Goal: Transaction & Acquisition: Purchase product/service

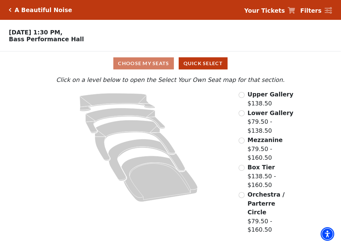
click at [245, 95] on div "Upper Gallery $138.50" at bounding box center [266, 99] width 55 height 18
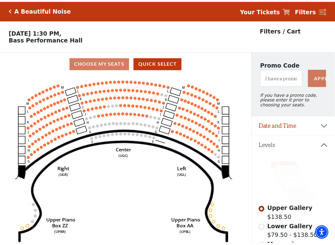
scroll to position [29, 0]
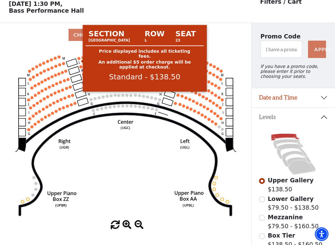
click at [79, 60] on circle at bounding box center [78, 58] width 3 height 3
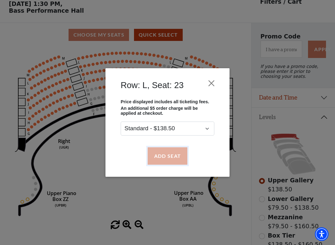
click at [164, 158] on button "Add Seat" at bounding box center [168, 155] width 40 height 17
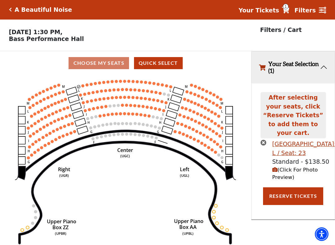
scroll to position [0, 0]
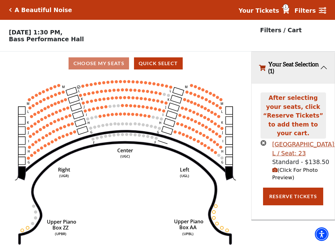
click at [82, 88] on circle at bounding box center [82, 86] width 3 height 3
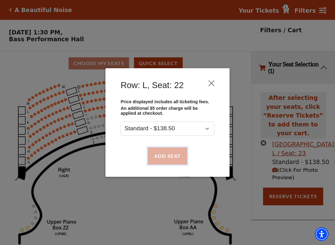
click at [162, 159] on button "Add Seat" at bounding box center [168, 155] width 40 height 17
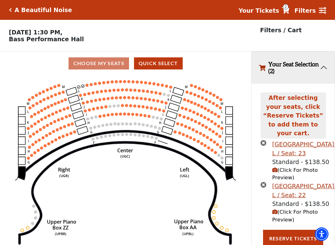
scroll to position [13, 0]
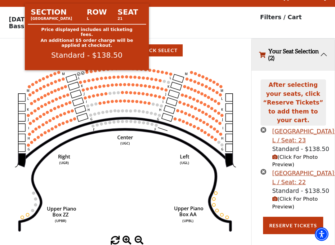
click at [88, 74] on circle at bounding box center [86, 72] width 3 height 3
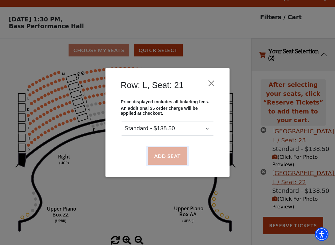
click at [171, 160] on button "Add Seat" at bounding box center [168, 155] width 40 height 17
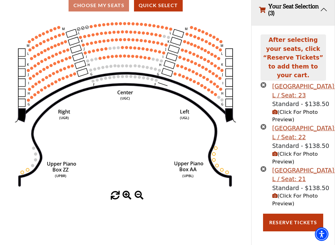
scroll to position [64, 0]
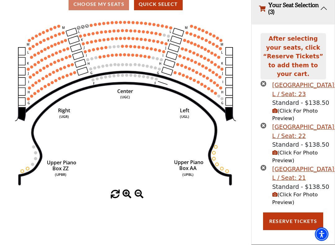
click at [89, 24] on use "Seat Selected" at bounding box center [90, 25] width 3 height 3
click at [91, 24] on circle at bounding box center [91, 25] width 3 height 3
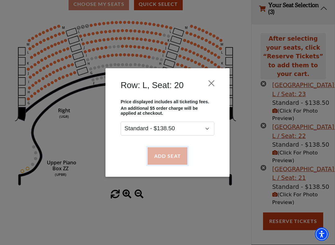
click at [165, 158] on button "Add Seat" at bounding box center [168, 155] width 40 height 17
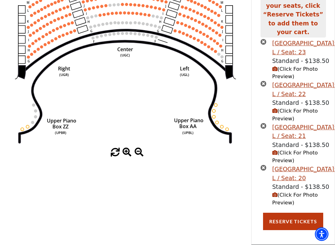
scroll to position [115, 0]
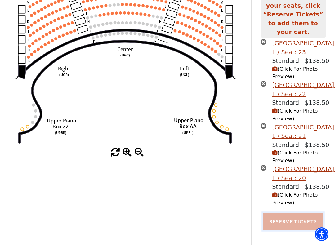
click at [285, 230] on button "Reserve Tickets" at bounding box center [293, 221] width 60 height 17
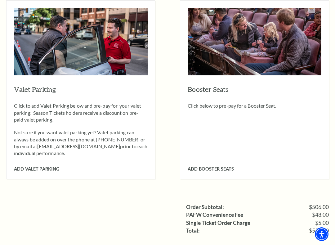
scroll to position [621, 0]
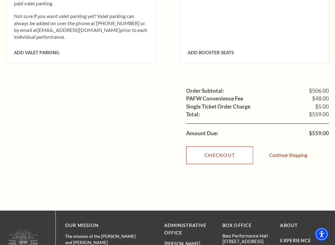
click at [230, 149] on link "Checkout" at bounding box center [219, 154] width 67 height 17
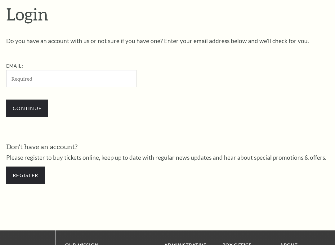
scroll to position [159, 0]
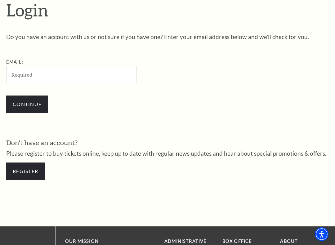
click at [53, 78] on input "Email:" at bounding box center [71, 74] width 130 height 17
type input "SidneyLKnox@teleworm.us"
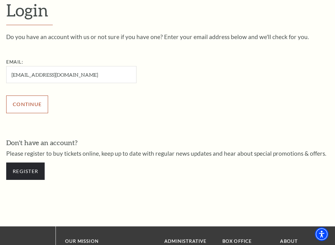
click at [20, 98] on input "Continue" at bounding box center [27, 104] width 42 height 17
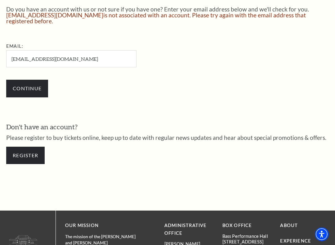
scroll to position [194, 0]
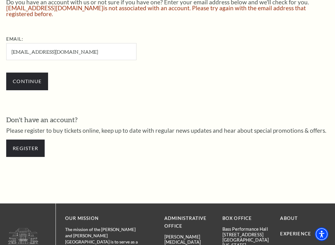
drag, startPoint x: 84, startPoint y: 48, endPoint x: -6, endPoint y: 53, distance: 90.1
click at [53, 48] on input "Email:" at bounding box center [71, 51] width 130 height 17
type input "vochi.17082003@gmail.com"
click at [20, 74] on input "Continue" at bounding box center [27, 81] width 42 height 17
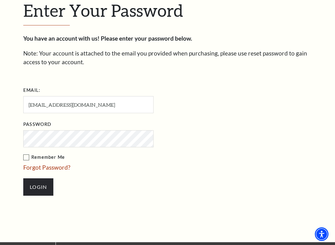
click at [24, 159] on label "Remember Me" at bounding box center [119, 158] width 192 height 8
click at [0, 0] on input "Remember Me" at bounding box center [0, 0] width 0 height 0
click at [36, 187] on input "Login" at bounding box center [38, 186] width 30 height 17
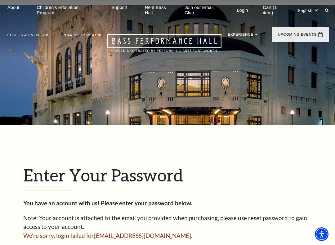
click at [276, 9] on link "Cart (1 item)" at bounding box center [275, 10] width 34 height 21
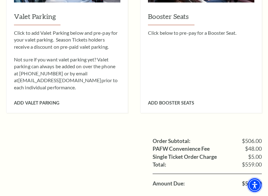
scroll to position [404, 0]
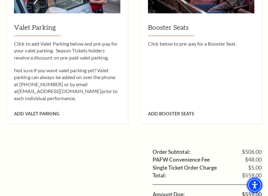
click at [262, 185] on img "Accessibility Menu" at bounding box center [254, 185] width 15 height 15
click at [262, 184] on img "Accessibility Menu" at bounding box center [254, 185] width 15 height 15
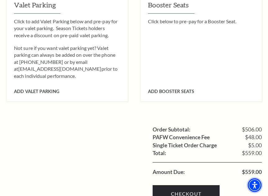
scroll to position [424, 0]
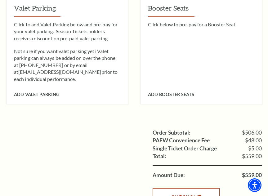
click at [192, 188] on link "Checkout" at bounding box center [186, 196] width 67 height 17
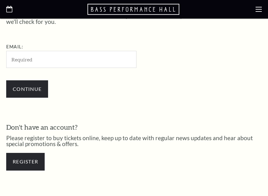
scroll to position [184, 0]
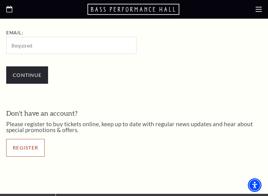
click at [34, 149] on link "Register" at bounding box center [25, 147] width 38 height 17
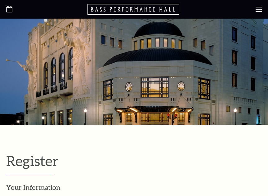
select select "1"
select select "[GEOGRAPHIC_DATA]"
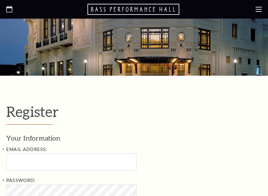
scroll to position [124, 0]
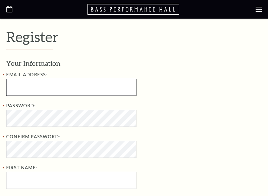
click at [38, 83] on input "text" at bounding box center [71, 87] width 130 height 17
type input "[EMAIL_ADDRESS][DOMAIN_NAME]"
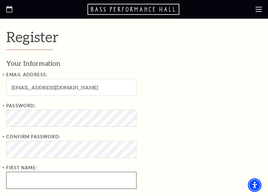
type input "[PERSON_NAME]"
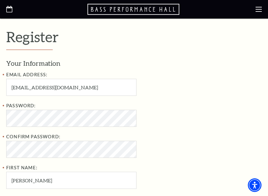
type input "[PERSON_NAME]"
type input "7022544448"
type input "[STREET_ADDRESS][PERSON_NAME]"
type input "clearwater"
select select "FL"
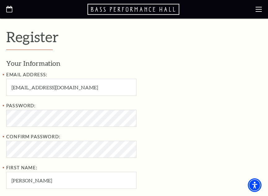
type input "33759"
type input "[PHONE_NUMBER]"
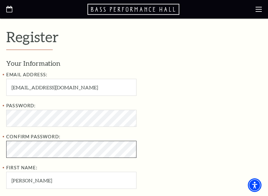
scroll to position [0, 0]
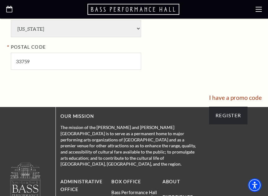
scroll to position [527, 0]
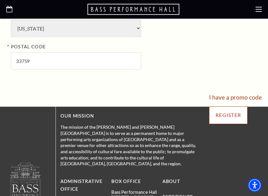
click at [238, 116] on input "Register" at bounding box center [228, 114] width 38 height 17
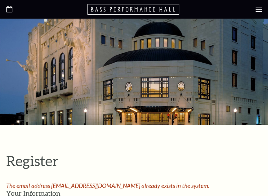
select select "1"
select select "[GEOGRAPHIC_DATA]"
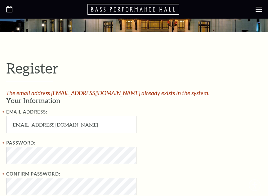
scroll to position [93, 0]
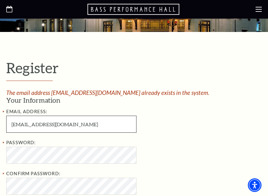
click at [79, 124] on input "[EMAIL_ADDRESS][DOMAIN_NAME]" at bounding box center [71, 124] width 130 height 17
drag, startPoint x: 54, startPoint y: 130, endPoint x: 10, endPoint y: 125, distance: 44.7
click at [10, 125] on input "[EMAIL_ADDRESS][DOMAIN_NAME]" at bounding box center [71, 124] width 130 height 17
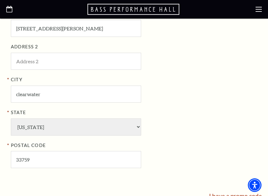
scroll to position [496, 0]
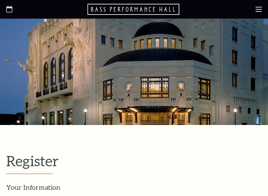
select select "1"
select select "FL"
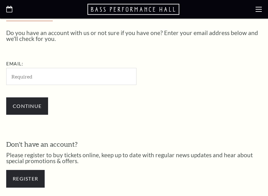
scroll to position [153, 0]
click at [40, 69] on input "Email:" at bounding box center [71, 76] width 130 height 17
type input "[EMAIL_ADDRESS][DOMAIN_NAME]"
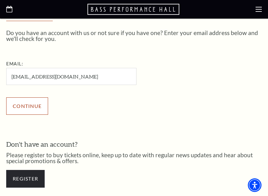
click at [38, 101] on input "Continue" at bounding box center [27, 105] width 42 height 17
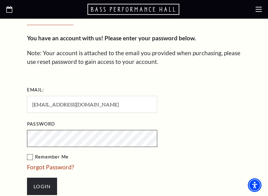
click at [27, 178] on input "Login" at bounding box center [42, 186] width 30 height 17
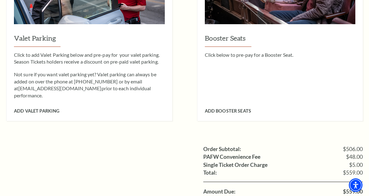
scroll to position [557, 0]
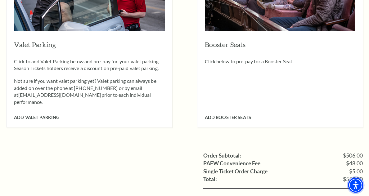
click at [268, 187] on img "Accessibility Menu" at bounding box center [355, 185] width 15 height 15
click at [268, 183] on img "Accessibility Menu" at bounding box center [355, 185] width 15 height 15
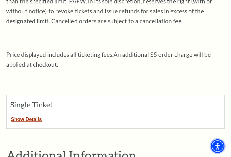
scroll to position [223, 0]
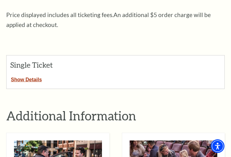
click at [19, 74] on div "Single Ticket" at bounding box center [116, 65] width 218 height 19
click at [20, 77] on button "Show Details" at bounding box center [27, 78] width 40 height 8
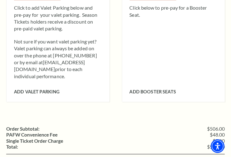
scroll to position [682, 0]
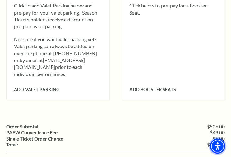
click at [220, 141] on img "Accessibility Menu" at bounding box center [217, 146] width 15 height 15
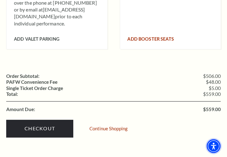
scroll to position [707, 0]
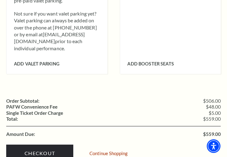
click at [184, 87] on div "Order Subtotal: $506.00 PAFW Convenience Fee $48.00 Single Ticket Order Charge …" at bounding box center [113, 125] width 214 height 85
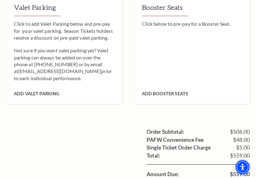
scroll to position [673, 0]
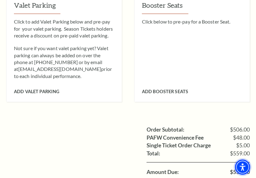
click at [250, 170] on img "Accessibility Menu" at bounding box center [243, 167] width 15 height 15
drag, startPoint x: 245, startPoint y: 170, endPoint x: 226, endPoint y: 101, distance: 70.9
click at [250, 171] on img "Accessibility Menu" at bounding box center [243, 167] width 15 height 15
drag, startPoint x: 245, startPoint y: 166, endPoint x: 209, endPoint y: 104, distance: 72.3
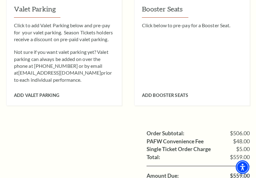
click at [42, 134] on ul "Order Subtotal: $506.00 PAFW Convenience Fee $48.00 Single Ticket Order Charge …" at bounding box center [128, 155] width 244 height 50
drag, startPoint x: 63, startPoint y: 121, endPoint x: 72, endPoint y: 118, distance: 9.4
click at [63, 121] on div "Order Subtotal: $506.00 PAFW Convenience Fee $48.00 Single Ticket Order Charge …" at bounding box center [128, 171] width 244 height 113
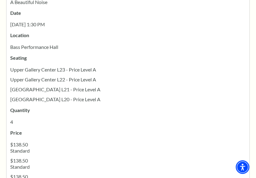
scroll to position [330, 0]
click at [112, 67] on p "Upper Gallery Center L23 - Price Level A" at bounding box center [128, 70] width 236 height 6
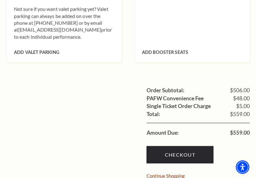
scroll to position [754, 0]
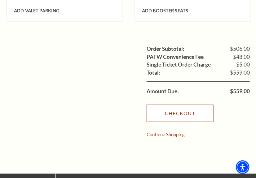
click at [175, 109] on link "Checkout" at bounding box center [180, 113] width 67 height 17
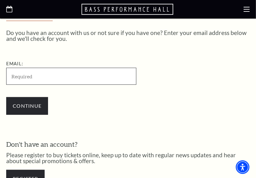
click at [99, 74] on input "Email:" at bounding box center [71, 76] width 130 height 17
paste input "[EMAIL_ADDRESS][DOMAIN_NAME]"
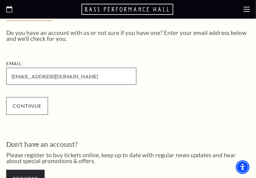
type input "[EMAIL_ADDRESS][DOMAIN_NAME]"
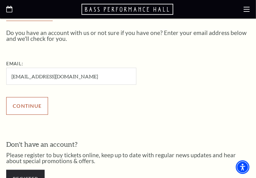
click at [20, 104] on input "Continue" at bounding box center [27, 105] width 42 height 17
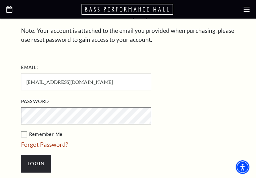
scroll to position [239, 0]
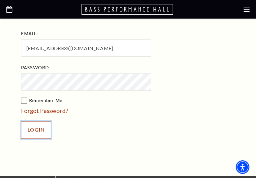
click at [37, 127] on input "Login" at bounding box center [36, 130] width 30 height 17
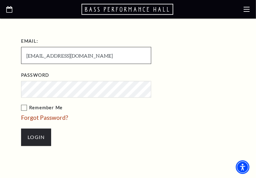
click at [94, 58] on input "babythree@gmail.com" at bounding box center [86, 55] width 130 height 17
click at [51, 57] on input "babythree@gmail.com" at bounding box center [86, 55] width 130 height 17
type input "babythree1@gmail.com"
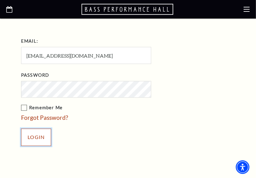
click at [40, 139] on input "Login" at bounding box center [36, 137] width 30 height 17
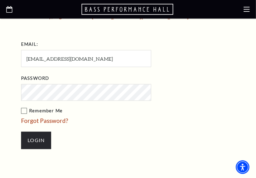
scroll to position [241, 0]
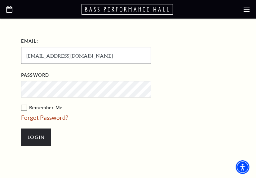
click at [51, 55] on input "babythree1@gmail.com" at bounding box center [86, 55] width 130 height 17
type input "babythreeeeee@gmail.com"
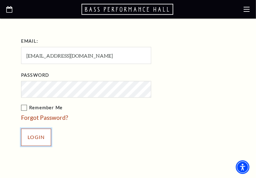
click at [35, 135] on input "Login" at bounding box center [36, 137] width 30 height 17
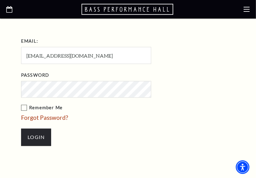
drag, startPoint x: 72, startPoint y: 122, endPoint x: 69, endPoint y: 103, distance: 18.5
click at [72, 121] on li "Forgot Password?" at bounding box center [117, 118] width 192 height 9
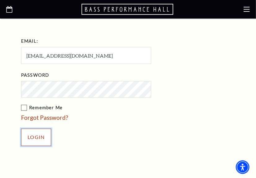
click at [39, 135] on input "Login" at bounding box center [36, 137] width 30 height 17
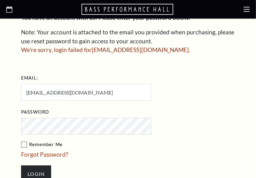
scroll to position [156, 0]
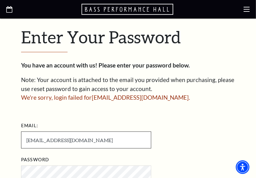
click at [55, 141] on input "[EMAIL_ADDRESS][DOMAIN_NAME]" at bounding box center [86, 140] width 130 height 17
drag, startPoint x: 60, startPoint y: 140, endPoint x: 38, endPoint y: 140, distance: 22.3
click at [38, 140] on input "[EMAIL_ADDRESS][DOMAIN_NAME]" at bounding box center [86, 140] width 130 height 17
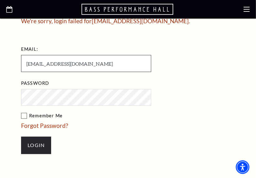
scroll to position [241, 0]
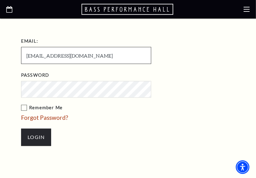
type input "babyme123@gmail.com"
drag, startPoint x: 51, startPoint y: 55, endPoint x: 25, endPoint y: 56, distance: 25.8
click at [25, 56] on input "babyme123@gmail.com" at bounding box center [86, 55] width 130 height 17
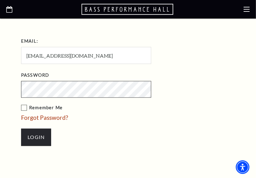
click at [21, 129] on input "Login" at bounding box center [36, 137] width 30 height 17
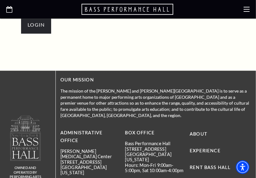
scroll to position [269, 0]
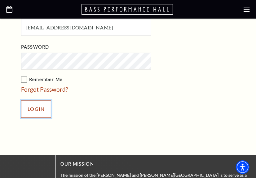
click at [33, 104] on input "Login" at bounding box center [36, 109] width 30 height 17
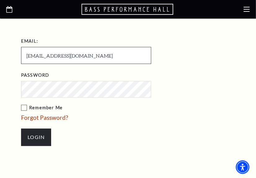
drag, startPoint x: 87, startPoint y: 56, endPoint x: 1, endPoint y: 42, distance: 87.4
click at [1, 42] on div "Enter Your Password You have an account with us! Please enter your password bel…" at bounding box center [128, 48] width 256 height 269
type input "titngoai023@gmail.com"
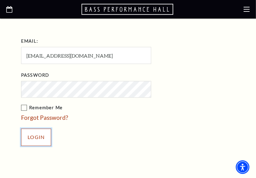
click at [44, 133] on input "Login" at bounding box center [36, 137] width 30 height 17
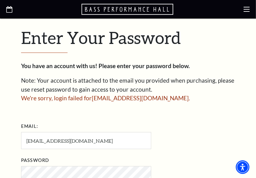
scroll to position [156, 0]
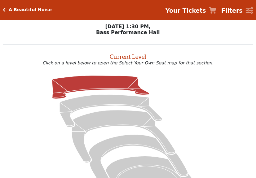
click at [114, 84] on icon at bounding box center [100, 87] width 97 height 23
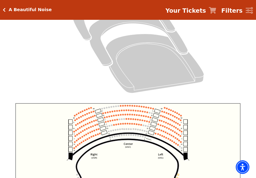
scroll to position [164, 0]
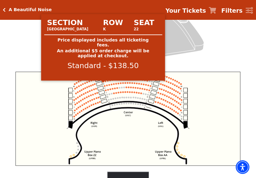
click at [103, 83] on circle at bounding box center [103, 82] width 2 height 2
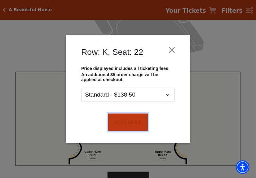
click at [127, 114] on button "Add Seat" at bounding box center [128, 122] width 40 height 17
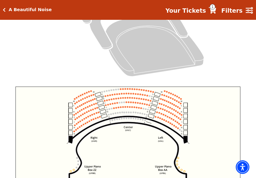
scroll to position [145, 0]
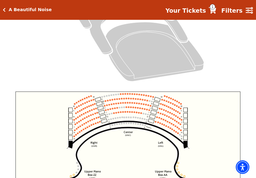
click at [105, 102] on circle at bounding box center [106, 102] width 2 height 2
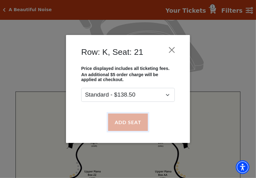
click at [125, 125] on button "Add Seat" at bounding box center [128, 122] width 40 height 17
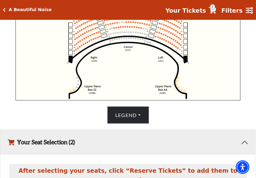
scroll to position [198, 0]
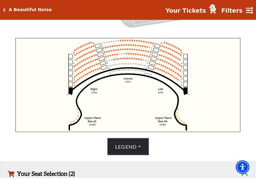
click at [107, 48] on icon "Center (UGC) Right (UGR) Left (UGL) Upper Piano Box ZZ (UPBR) Upper Piano Box A…" at bounding box center [128, 85] width 225 height 94
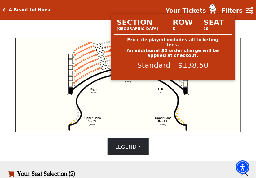
click at [107, 48] on circle at bounding box center [108, 48] width 2 height 2
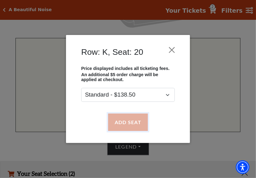
click at [139, 125] on button "Add Seat" at bounding box center [128, 122] width 40 height 17
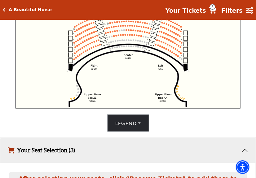
scroll to position [195, 0]
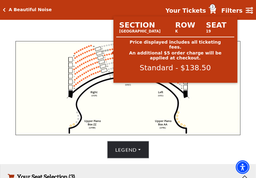
click at [111, 51] on circle at bounding box center [111, 50] width 2 height 2
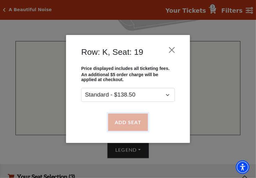
click at [134, 121] on button "Add Seat" at bounding box center [128, 122] width 40 height 17
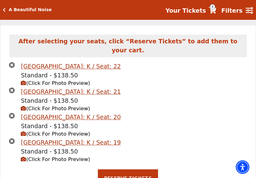
scroll to position [377, 0]
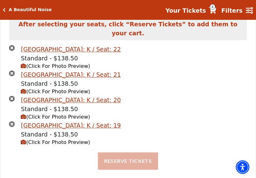
click at [132, 145] on div "Upper Gallery Center Row: K / Seat: 22 Standard - $138.50 (Click For Photo Prev…" at bounding box center [128, 99] width 247 height 108
click at [132, 153] on button "Reserve Tickets" at bounding box center [128, 161] width 60 height 17
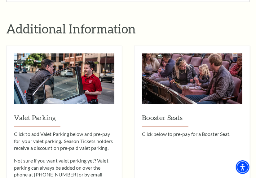
scroll to position [226, 0]
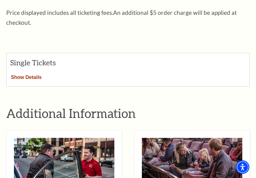
click at [29, 72] on button "Show Details" at bounding box center [27, 76] width 40 height 8
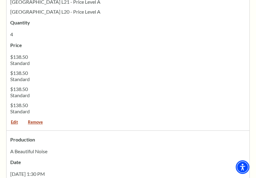
scroll to position [451, 0]
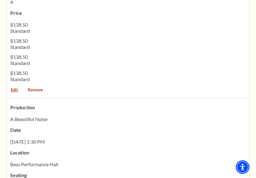
click at [40, 88] on link "Remove" at bounding box center [36, 92] width 24 height 8
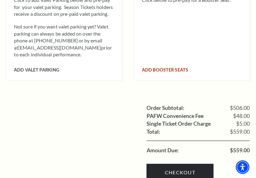
scroll to position [508, 0]
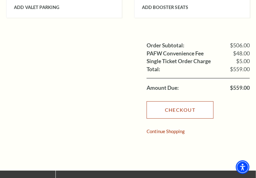
click at [191, 110] on link "Checkout" at bounding box center [180, 109] width 67 height 17
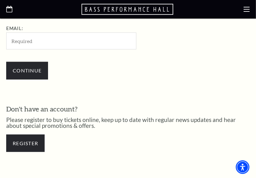
scroll to position [235, 0]
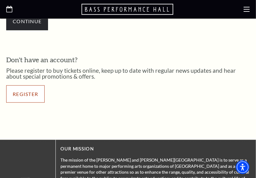
click at [36, 96] on link "Register" at bounding box center [25, 94] width 38 height 17
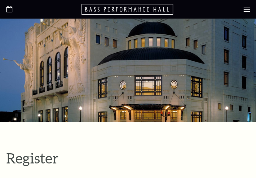
select select "1"
select select "[GEOGRAPHIC_DATA]"
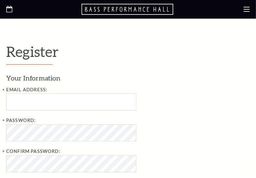
scroll to position [113, 0]
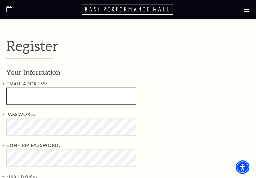
click at [42, 95] on input "Email Address:" at bounding box center [71, 96] width 130 height 17
type input "[EMAIL_ADDRESS][DOMAIN_NAME]"
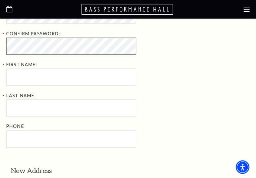
scroll to position [226, 0]
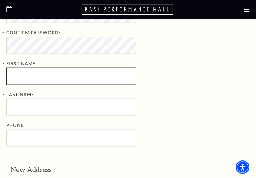
click at [39, 84] on input "First Name:" at bounding box center [71, 76] width 130 height 17
type input "Rae"
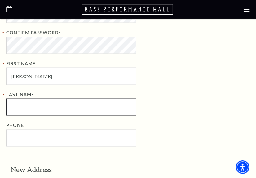
type input "L. Knox"
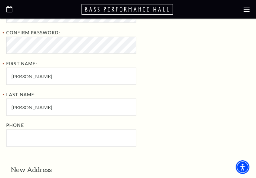
type input "7022544448"
type input "2308 Hiney Road Las Vegas, NV 89128"
type input "clearwater"
select select "FL"
type input "33759"
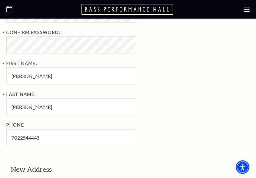
type input "702-254-4448"
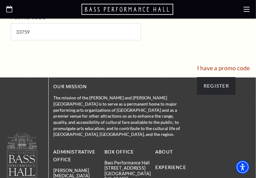
scroll to position [508, 0]
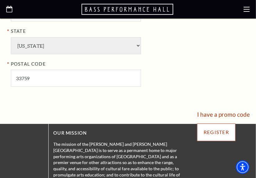
click at [227, 133] on input "Register" at bounding box center [216, 132] width 38 height 17
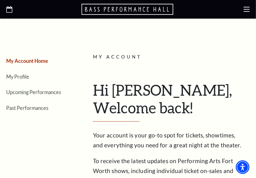
scroll to position [84, 0]
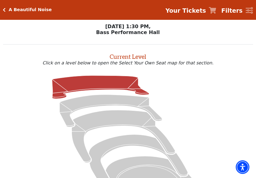
click at [116, 80] on icon at bounding box center [100, 87] width 97 height 23
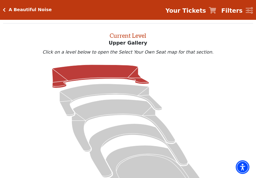
scroll to position [24, 0]
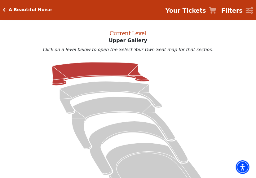
click at [96, 34] on h2 "Current Level" at bounding box center [128, 32] width 250 height 10
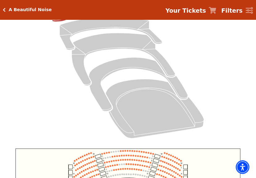
scroll to position [137, 0]
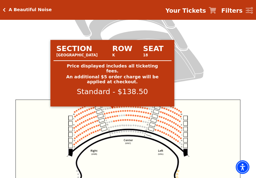
click at [112, 109] on circle at bounding box center [113, 108] width 2 height 2
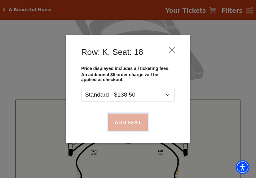
click at [126, 117] on button "Add Seat" at bounding box center [128, 122] width 40 height 17
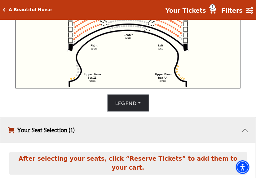
scroll to position [201, 0]
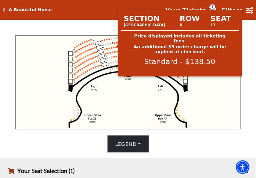
click at [115, 44] on circle at bounding box center [115, 44] width 2 height 2
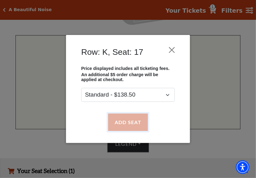
click at [136, 121] on button "Add Seat" at bounding box center [128, 122] width 40 height 17
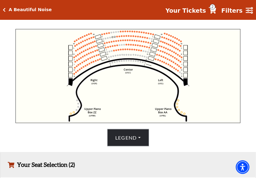
scroll to position [198, 0]
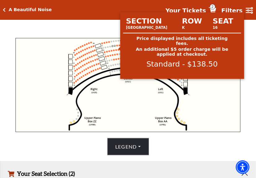
click at [118, 47] on circle at bounding box center [117, 46] width 2 height 2
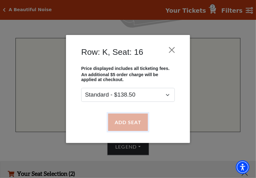
click at [135, 119] on button "Add Seat" at bounding box center [128, 122] width 40 height 17
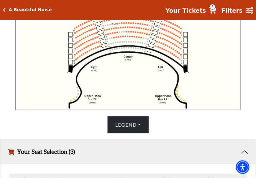
scroll to position [161, 0]
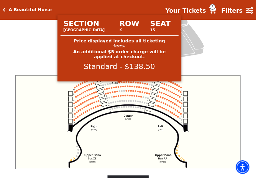
click at [119, 83] on circle at bounding box center [120, 83] width 2 height 2
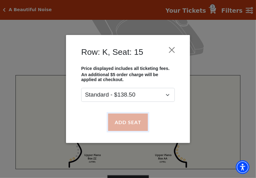
click at [131, 119] on button "Add Seat" at bounding box center [128, 122] width 40 height 17
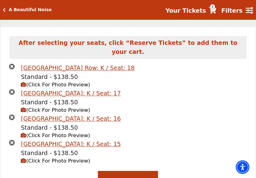
scroll to position [362, 0]
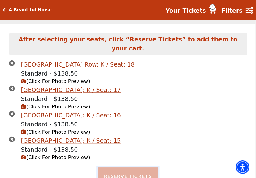
click at [132, 169] on button "Reserve Tickets" at bounding box center [128, 176] width 60 height 17
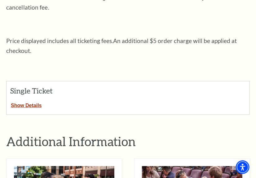
click at [130, 101] on div "Single Ticket Show Details" at bounding box center [128, 97] width 244 height 33
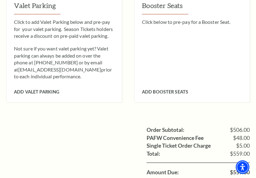
scroll to position [564, 0]
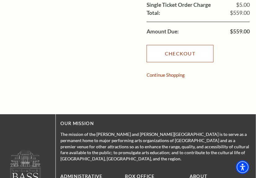
click at [192, 48] on link "Checkout" at bounding box center [180, 53] width 67 height 17
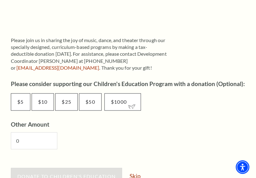
scroll to position [423, 0]
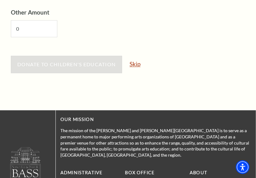
click at [137, 65] on link "Skip" at bounding box center [135, 64] width 11 height 6
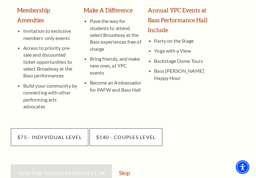
scroll to position [197, 0]
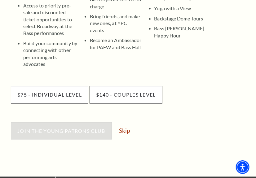
click at [128, 123] on div "Join the Young Patrons Club Skip" at bounding box center [130, 135] width 239 height 24
click at [125, 128] on link "Skip" at bounding box center [124, 131] width 11 height 6
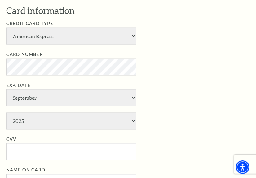
click at [147, 113] on li "Exp. Date January February March April May June July August September October N…" at bounding box center [132, 106] width 253 height 48
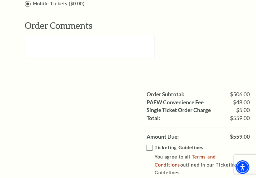
click at [151, 148] on label "Ticketing Guidelines You agree to all Terms and Conditions outlined in our Tick…" at bounding box center [203, 160] width 112 height 33
click at [0, 0] on input "Ticketing Guidelines You agree to all Terms and Conditions outlined in our Tick…" at bounding box center [0, 0] width 0 height 0
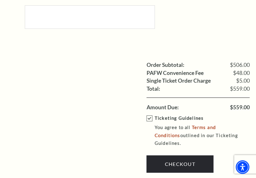
scroll to position [621, 0]
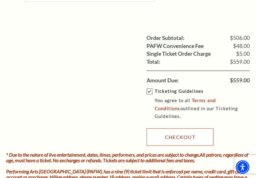
click at [171, 141] on link "Checkout" at bounding box center [180, 137] width 67 height 17
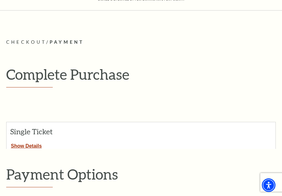
scroll to position [0, 0]
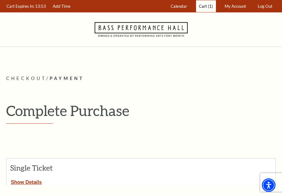
click at [211, 7] on span "(1)" at bounding box center [210, 6] width 5 height 5
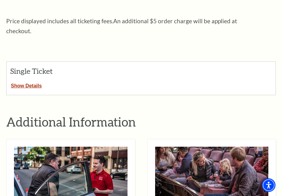
click at [133, 62] on div "Single Ticket" at bounding box center [141, 71] width 269 height 19
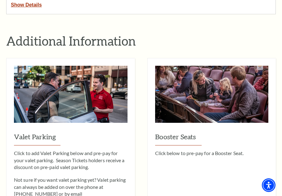
scroll to position [248, 0]
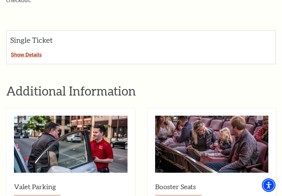
click at [19, 38] on div "Single Ticket" at bounding box center [141, 40] width 269 height 19
click at [20, 50] on button "Show Details" at bounding box center [27, 54] width 40 height 8
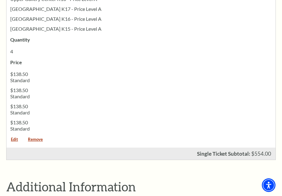
scroll to position [465, 0]
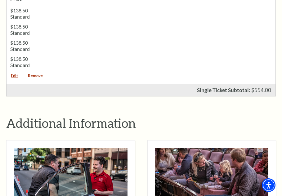
click at [37, 74] on link "Remove" at bounding box center [36, 78] width 24 height 8
